Goal: Download file/media

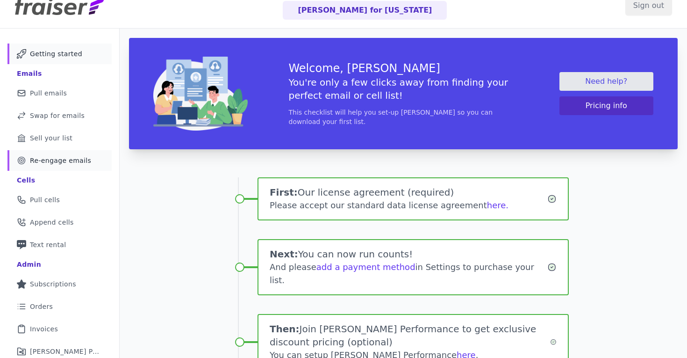
scroll to position [43, 0]
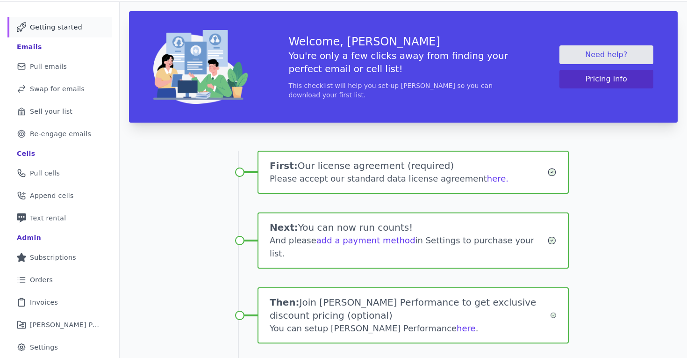
click at [39, 154] on div "Cells" at bounding box center [60, 153] width 86 height 15
click at [35, 194] on span "Append cells" at bounding box center [52, 195] width 44 height 9
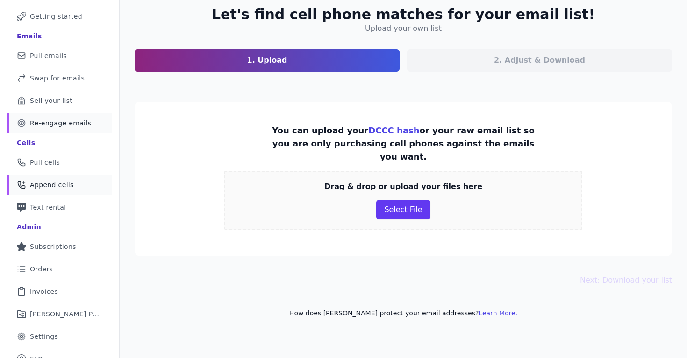
scroll to position [65, 0]
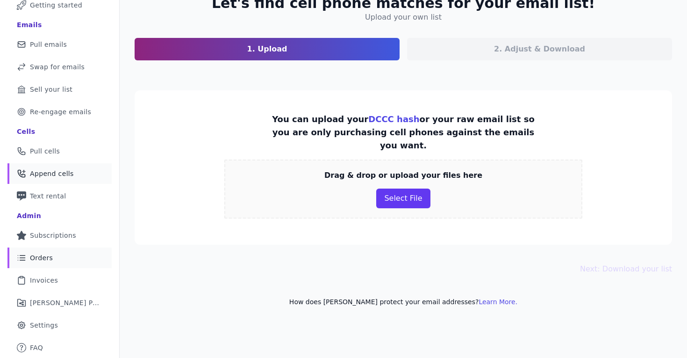
click at [70, 248] on link "List Icon Outline of bulleted list Orders" at bounding box center [59, 257] width 104 height 21
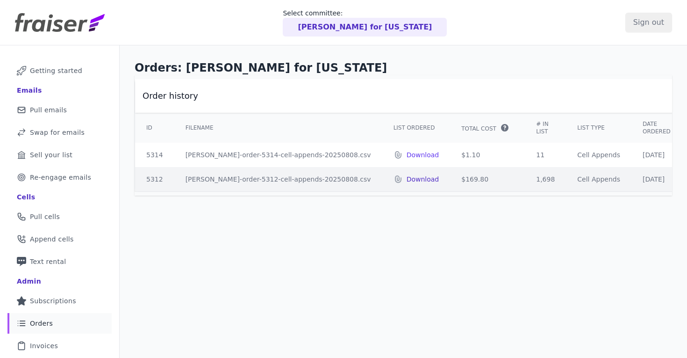
click at [407, 179] on p "Download" at bounding box center [423, 178] width 33 height 9
click at [47, 241] on span "Append cells" at bounding box center [52, 238] width 44 height 9
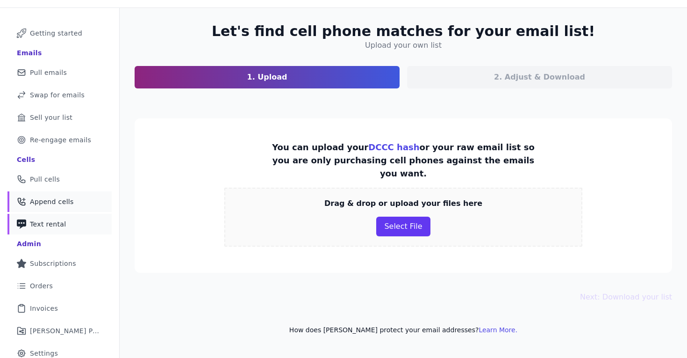
scroll to position [65, 0]
